Goal: Use online tool/utility

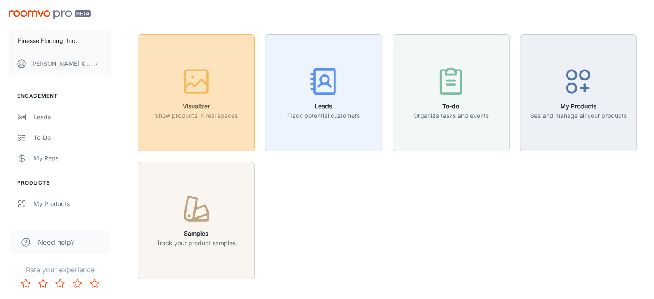
click at [220, 113] on p "Show products in real spaces" at bounding box center [196, 115] width 83 height 9
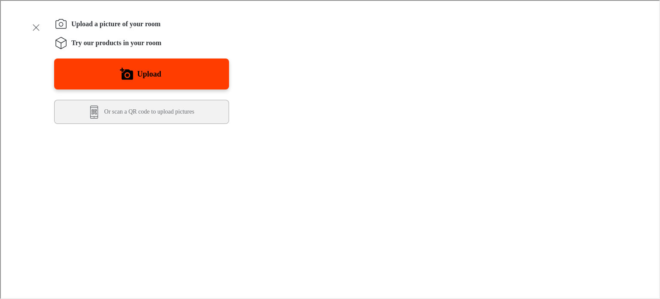
scroll to position [129, 0]
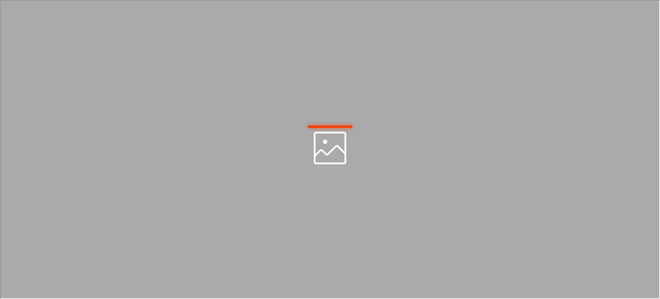
scroll to position [0, 0]
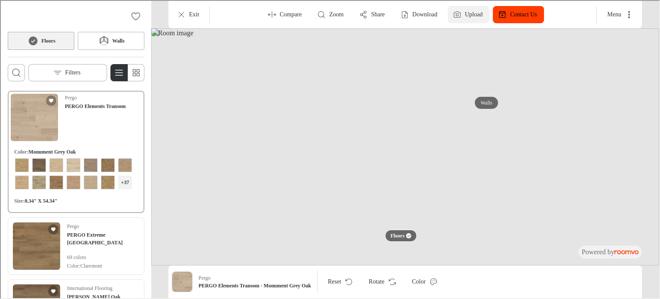
click at [468, 15] on label "Upload" at bounding box center [473, 13] width 18 height 9
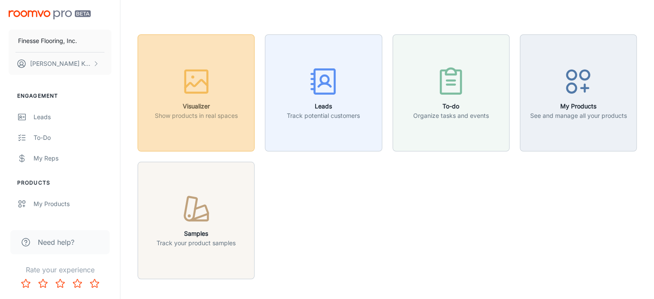
click at [225, 96] on div "button" at bounding box center [196, 83] width 83 height 36
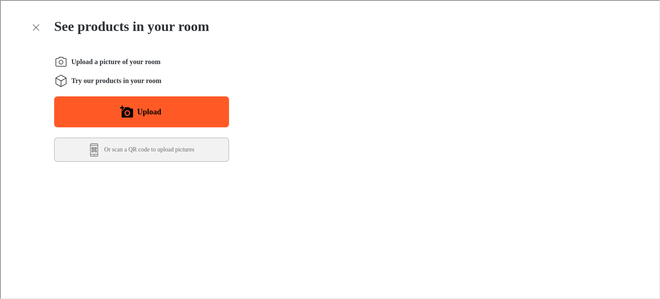
click at [205, 111] on button "Upload" at bounding box center [140, 110] width 175 height 31
